Goal: Navigation & Orientation: Go to known website

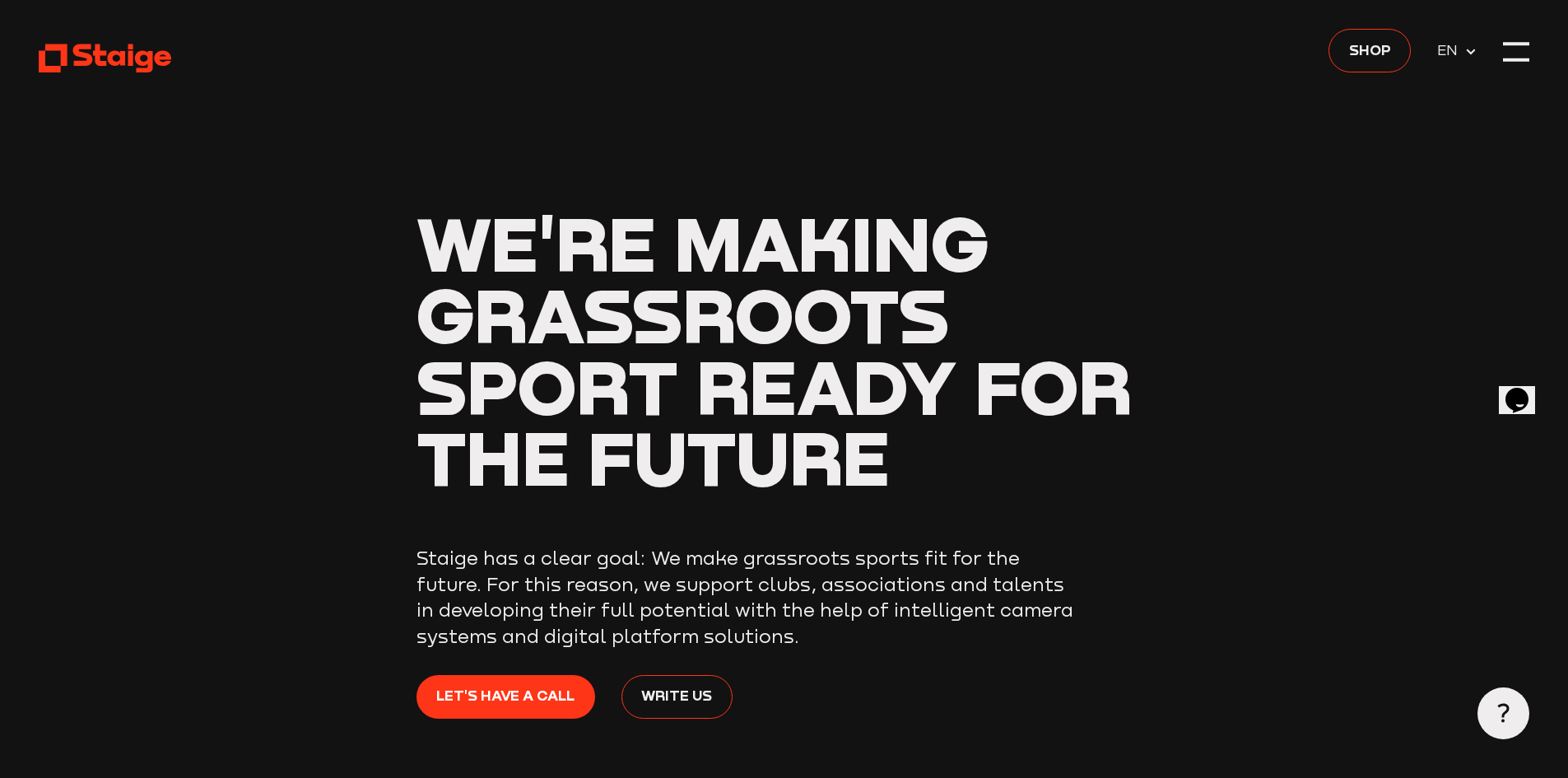
click at [126, 61] on icon at bounding box center [104, 58] width 133 height 32
click at [1473, 50] on use at bounding box center [1470, 51] width 9 height 6
click at [1449, 77] on span "DE" at bounding box center [1449, 78] width 26 height 23
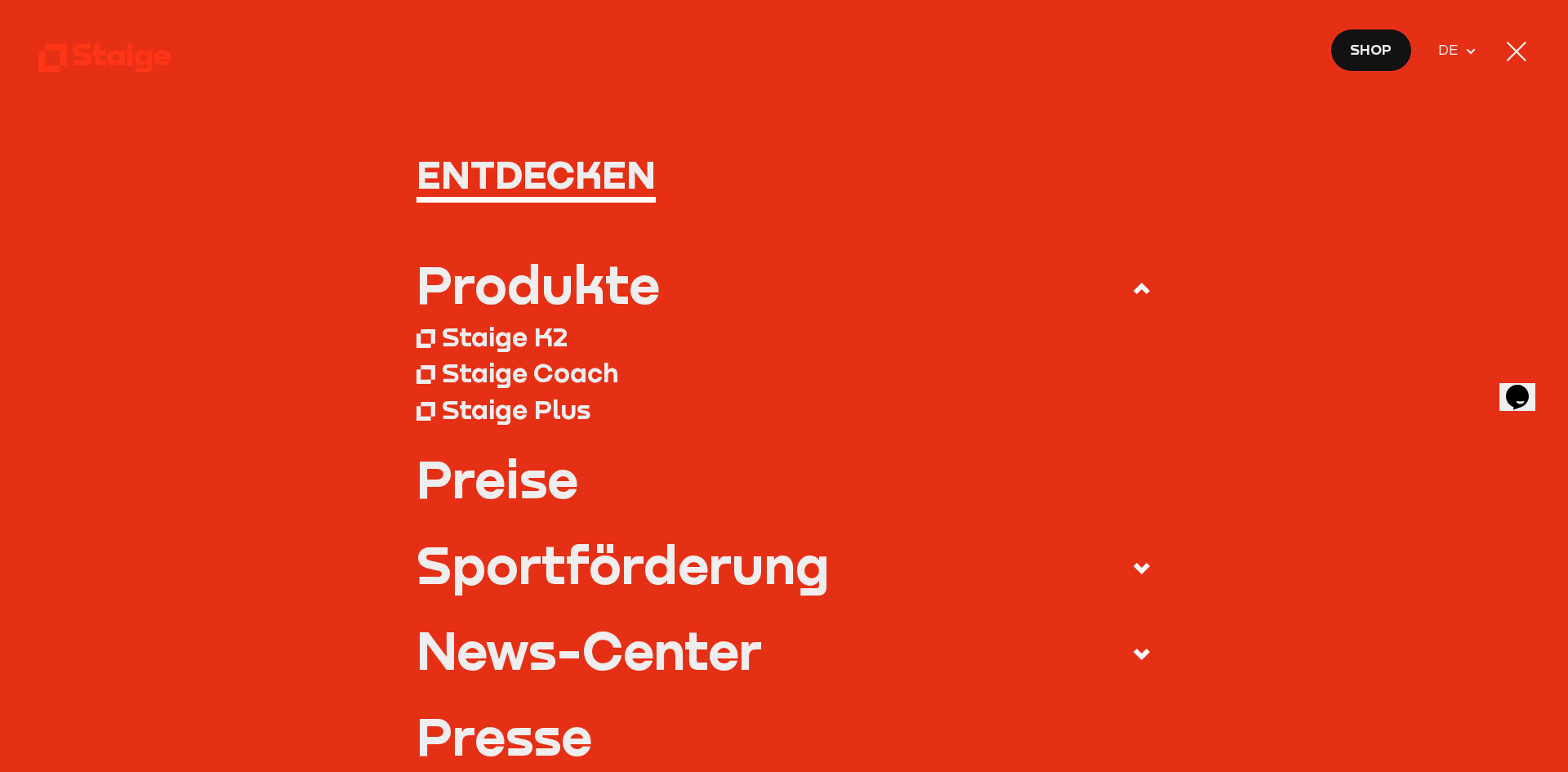
click at [1521, 49] on div at bounding box center [1517, 51] width 26 height 26
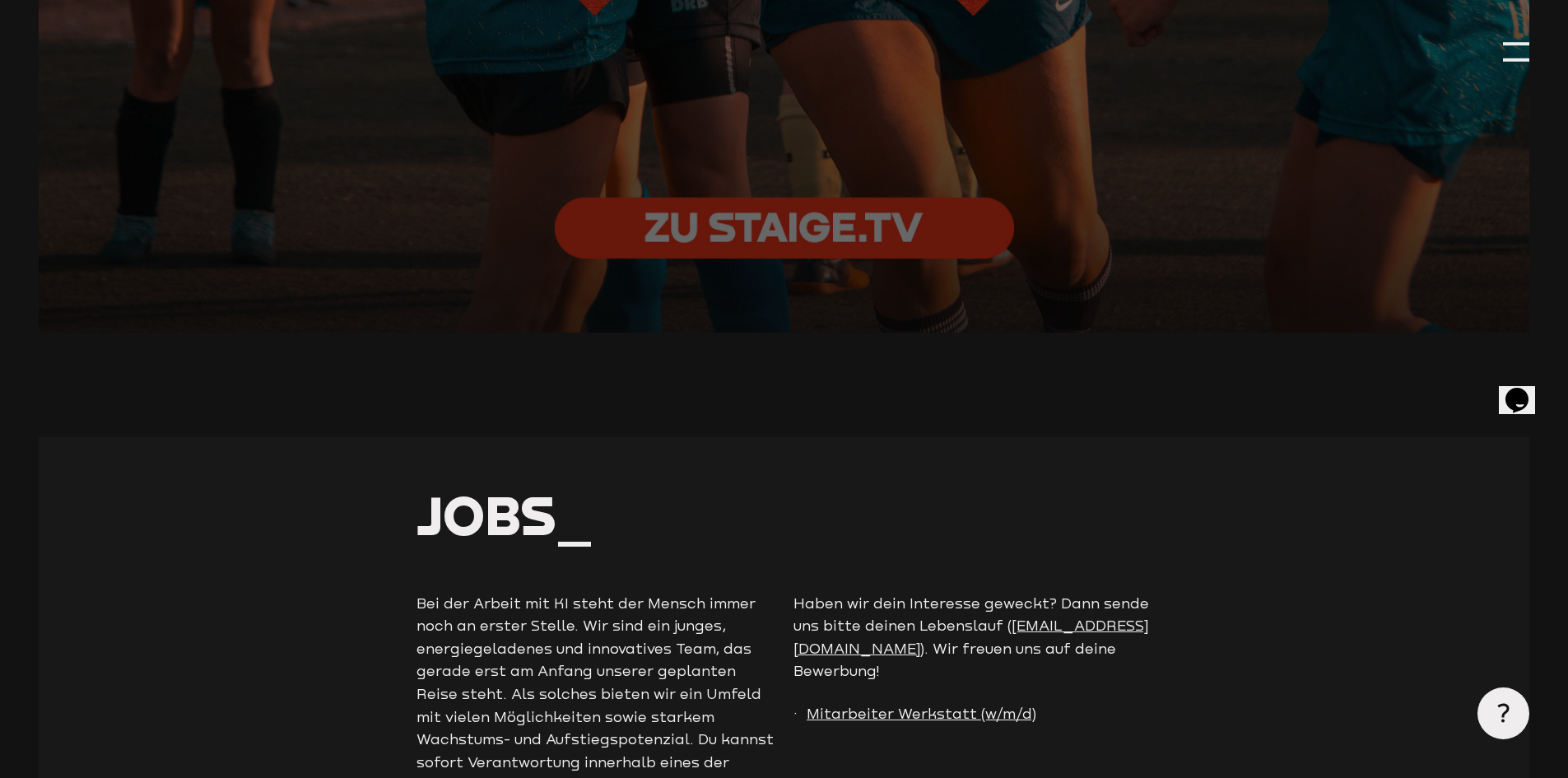
scroll to position [4033, 0]
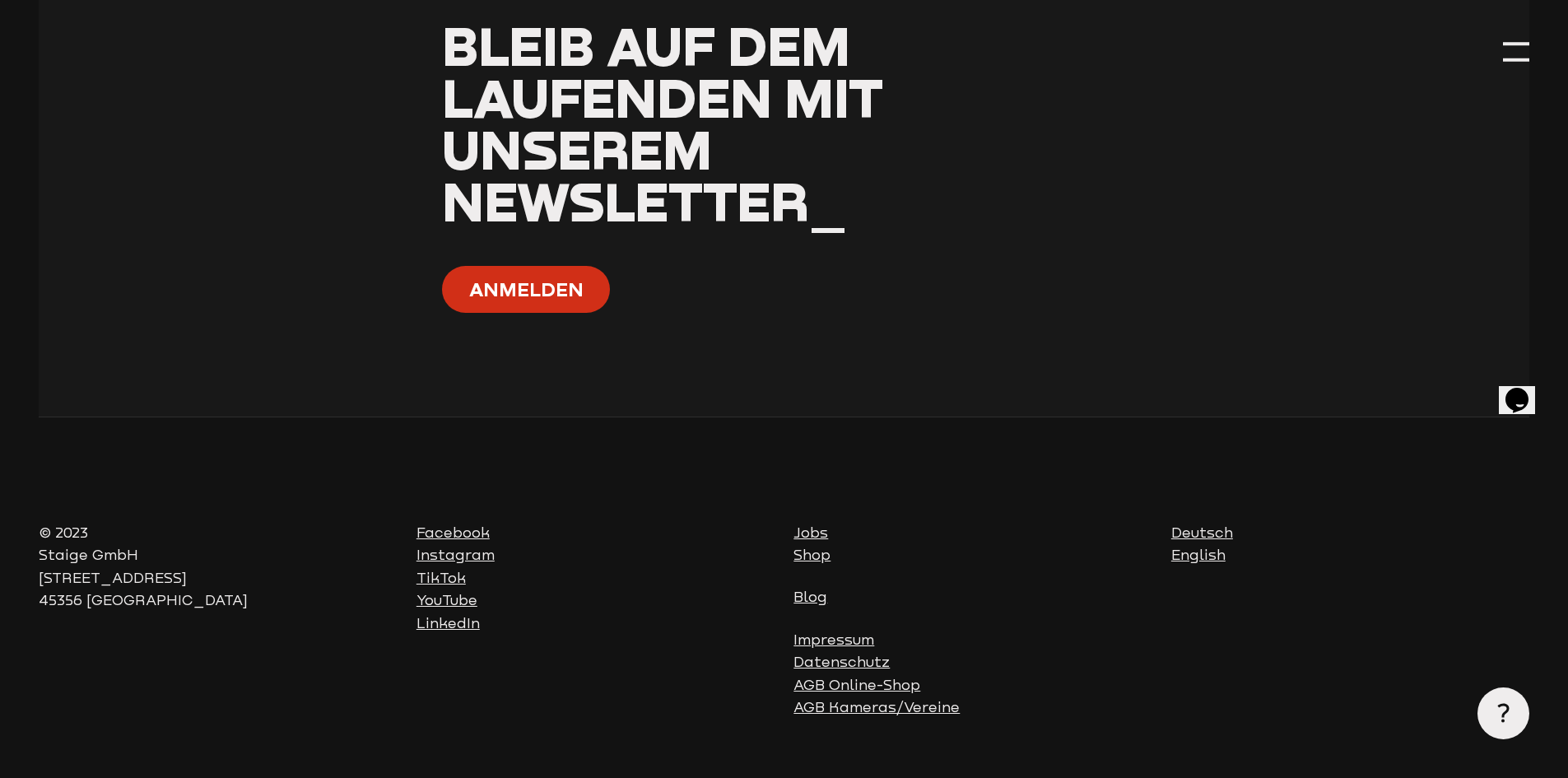
scroll to position [6679, 0]
